Goal: Find specific page/section: Find specific page/section

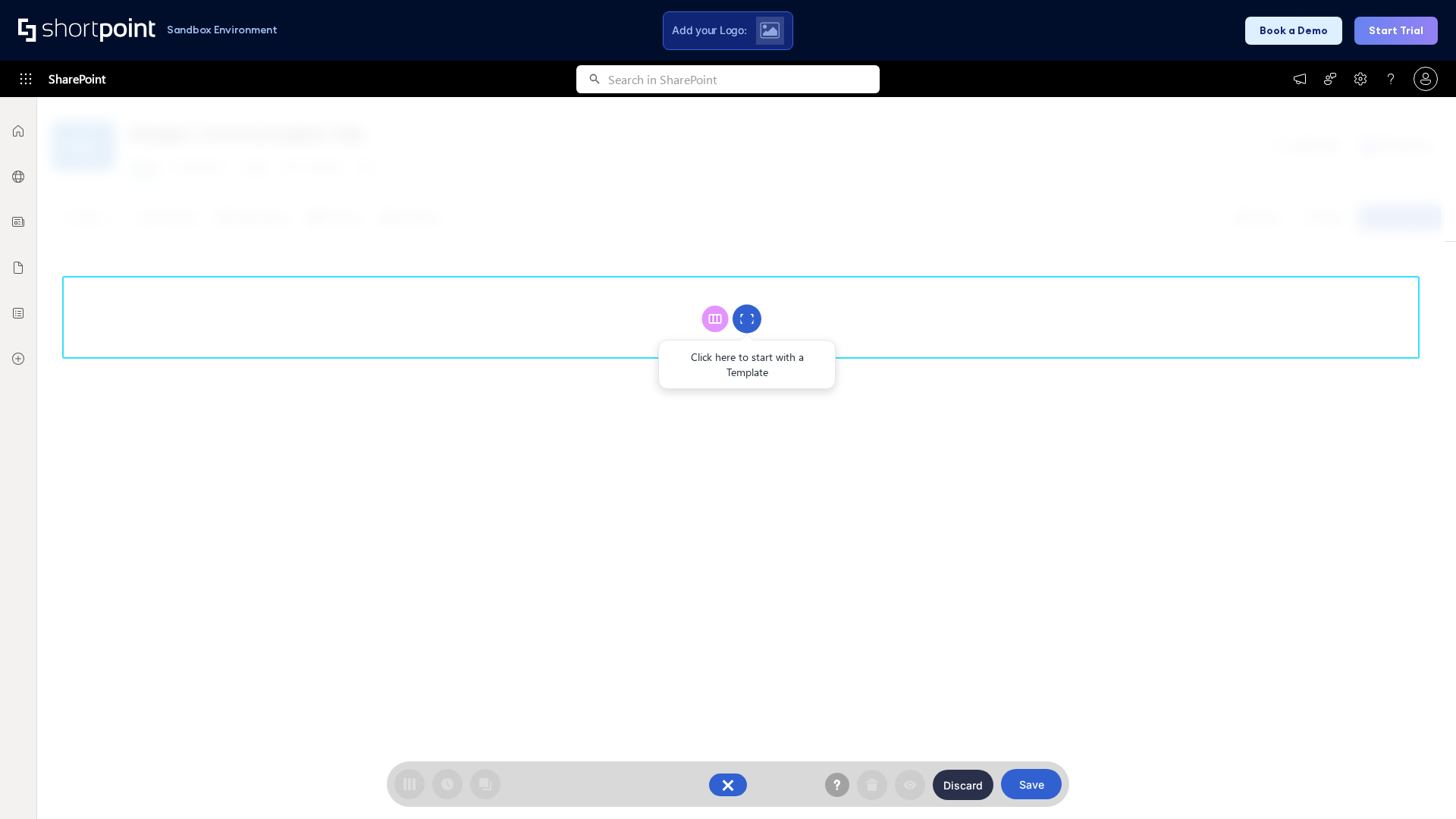
click at [747, 318] on circle at bounding box center [747, 319] width 29 height 29
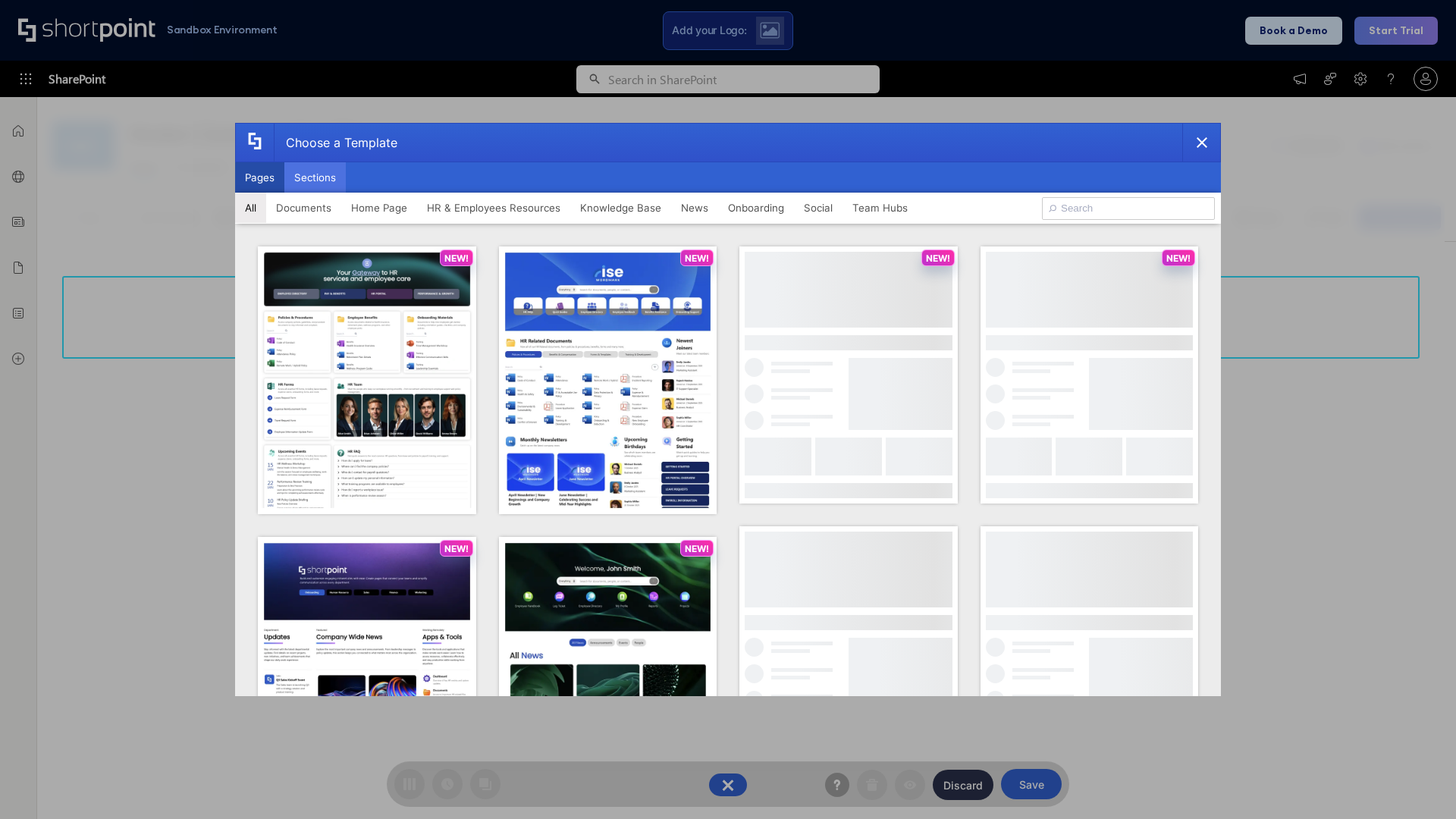
click at [314, 177] on button "Sections" at bounding box center [315, 177] width 62 height 30
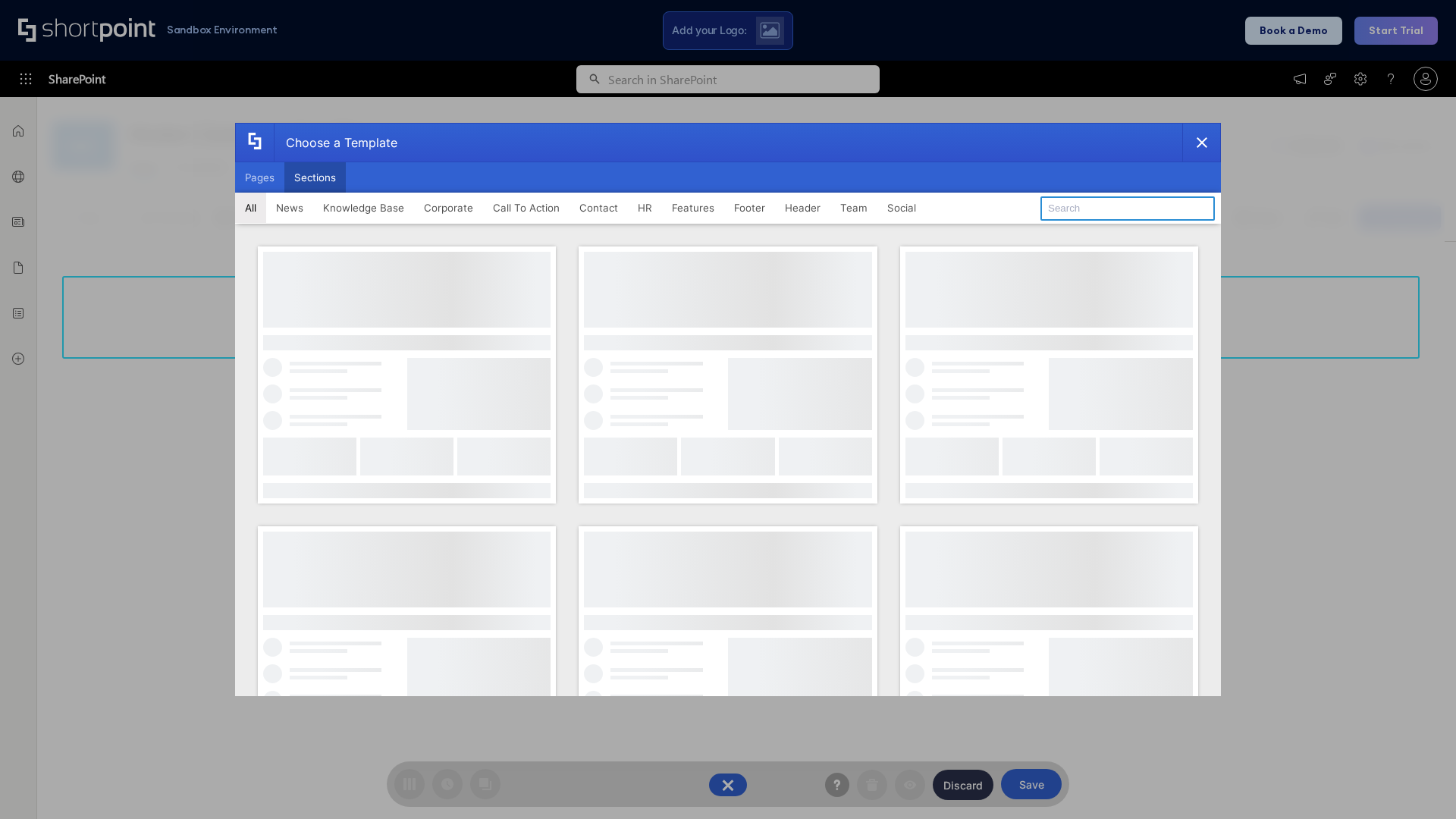
type input "Healthcare Events"
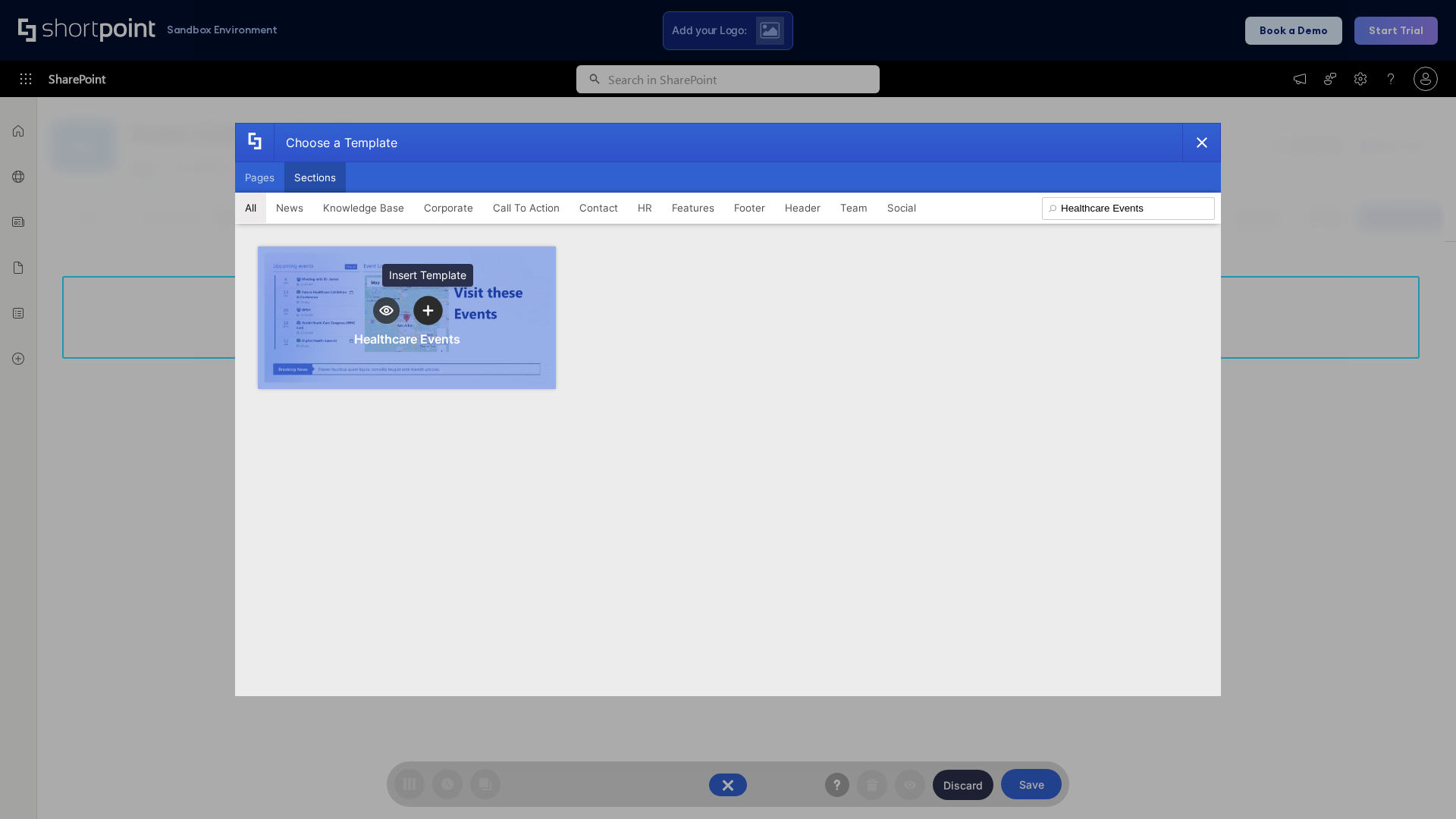
click at [428, 310] on icon "template selector" at bounding box center [427, 309] width 11 height 11
